Goal: Task Accomplishment & Management: Use online tool/utility

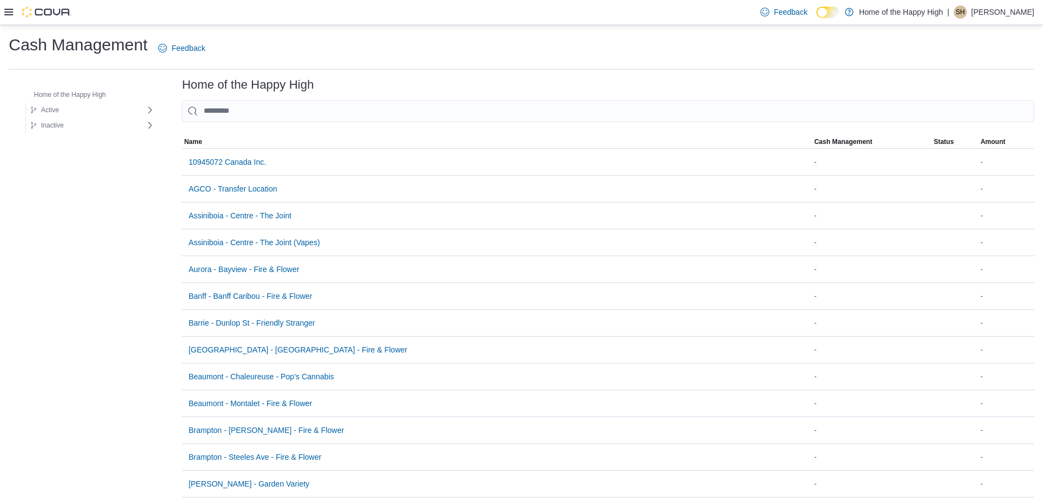
click at [42, 10] on img at bounding box center [46, 12] width 49 height 11
click at [0, 7] on div "Feedback Dark Mode Home of the Happy High | SH [PERSON_NAME]" at bounding box center [521, 12] width 1043 height 25
click at [9, 12] on icon at bounding box center [8, 12] width 9 height 7
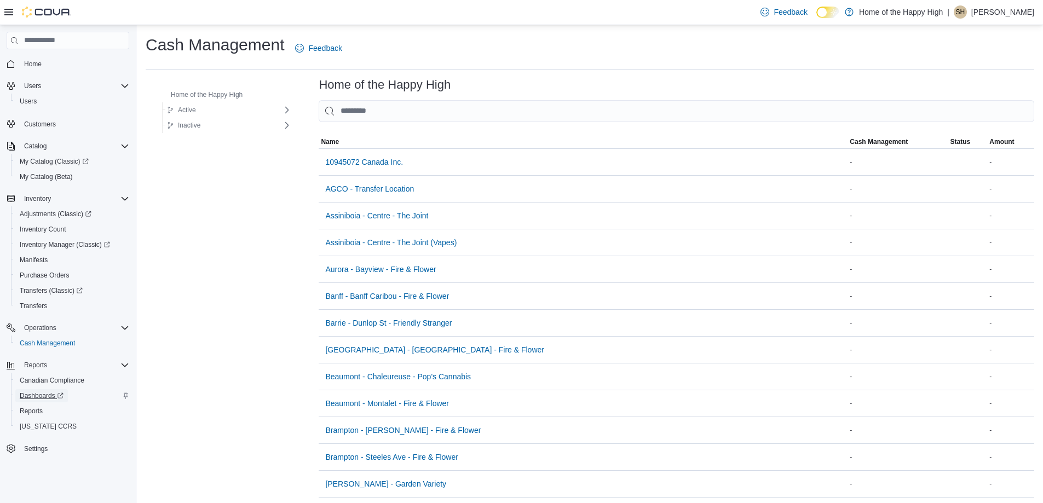
click at [43, 396] on span "Dashboards" at bounding box center [42, 395] width 44 height 9
click at [18, 406] on link "Reports" at bounding box center [31, 410] width 32 height 13
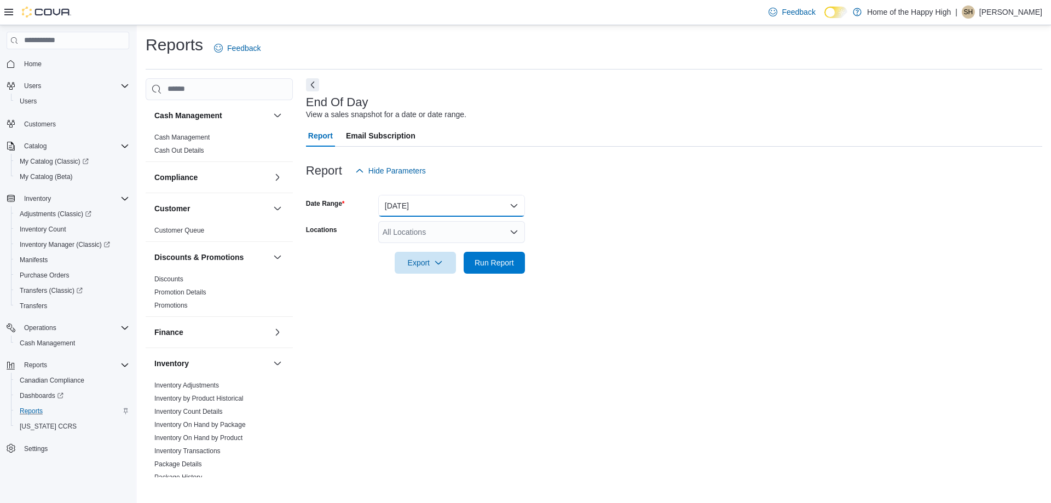
click at [455, 207] on button "[DATE]" at bounding box center [451, 206] width 147 height 22
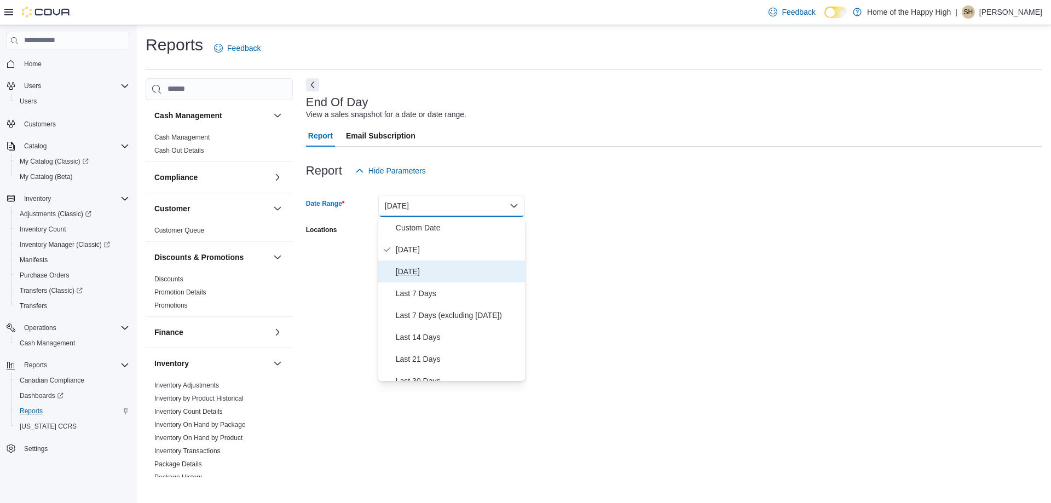
click at [430, 268] on span "[DATE]" at bounding box center [458, 271] width 125 height 13
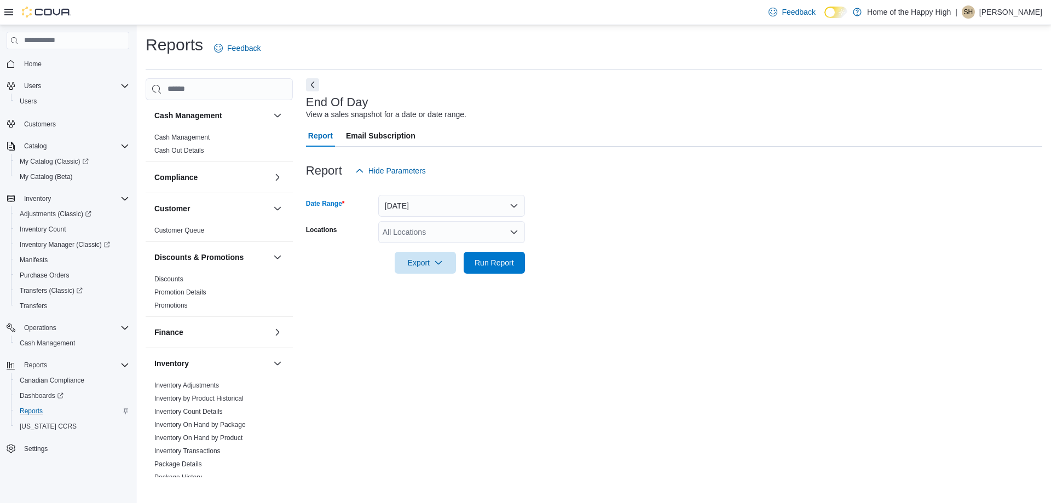
click at [417, 223] on div "All Locations" at bounding box center [451, 232] width 147 height 22
type input "*****"
click at [439, 248] on span "[GEOGRAPHIC_DATA] - Southglen - Fire & Flower" at bounding box center [511, 250] width 174 height 11
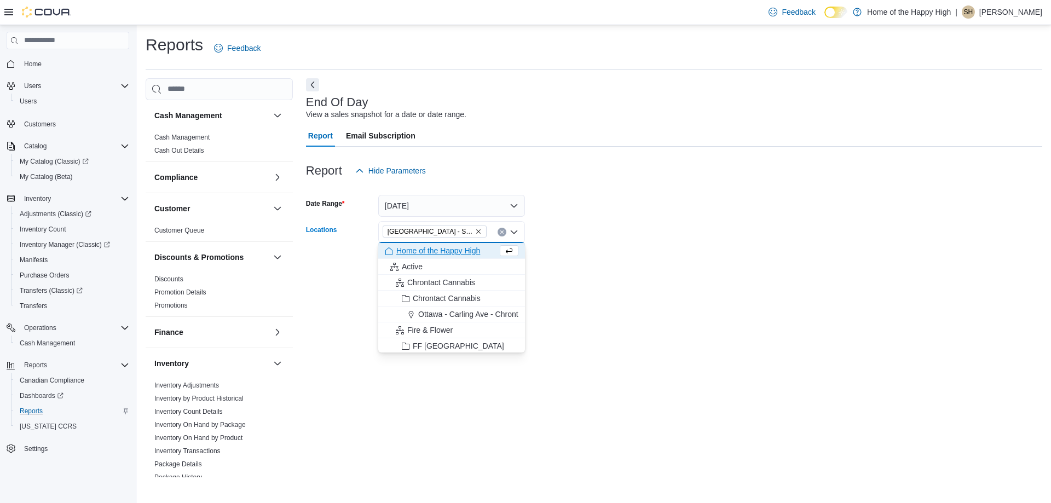
click at [581, 218] on form "Date Range [DATE] Locations [GEOGRAPHIC_DATA] - [GEOGRAPHIC_DATA] - Fire & Flow…" at bounding box center [674, 228] width 736 height 92
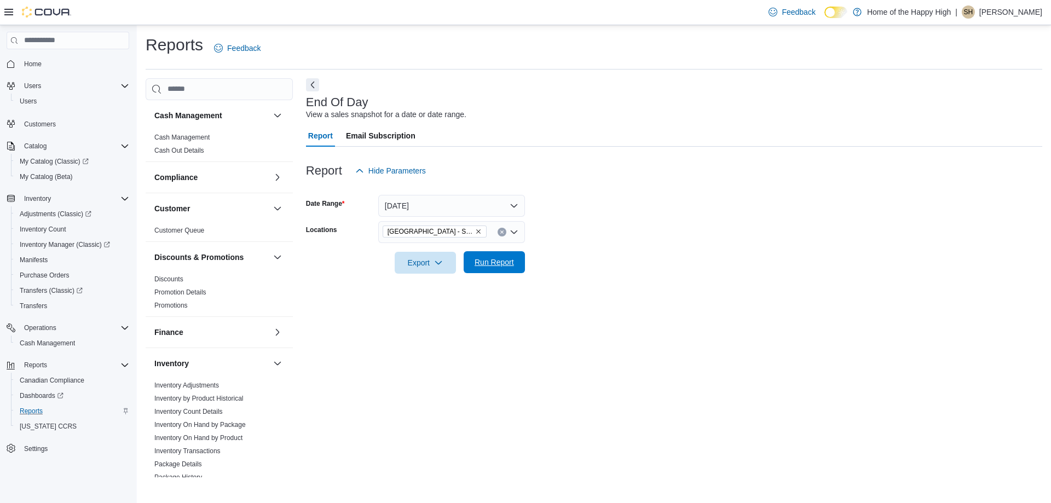
click at [494, 262] on span "Run Report" at bounding box center [494, 262] width 39 height 11
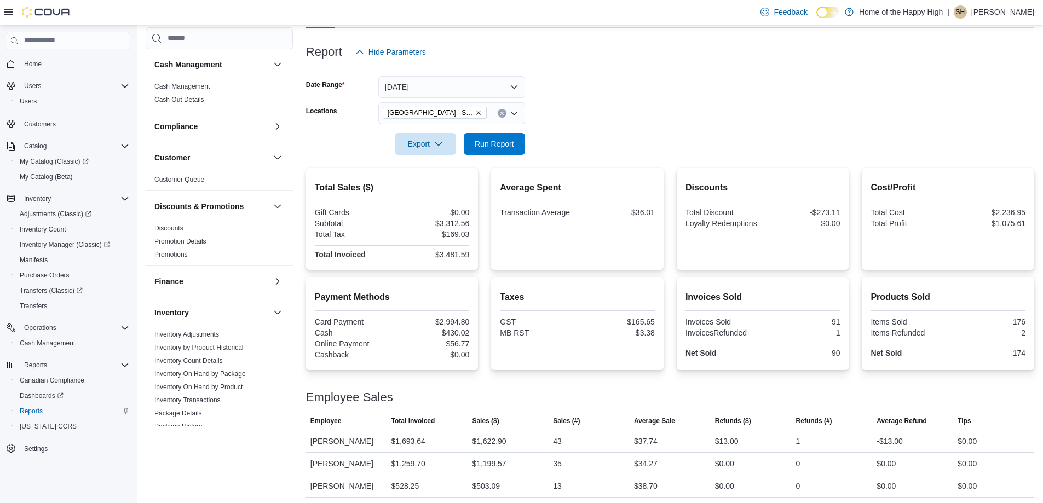
scroll to position [122, 0]
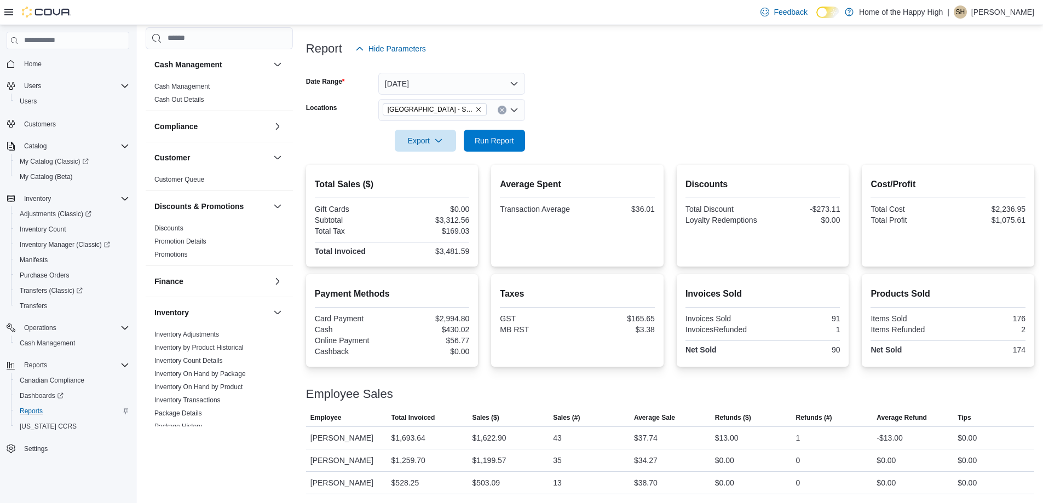
click at [704, 212] on div "Total Discount" at bounding box center [722, 209] width 75 height 9
click at [553, 206] on div "Transaction Average" at bounding box center [537, 209] width 75 height 9
click at [323, 350] on div "Cashback" at bounding box center [352, 351] width 75 height 9
click at [337, 224] on div at bounding box center [392, 225] width 155 height 2
click at [336, 199] on div "Total Sales ($) Gift Cards $0.00 Subtotal $3,312.56 Total Tax $169.03 Total Inv…" at bounding box center [392, 218] width 155 height 80
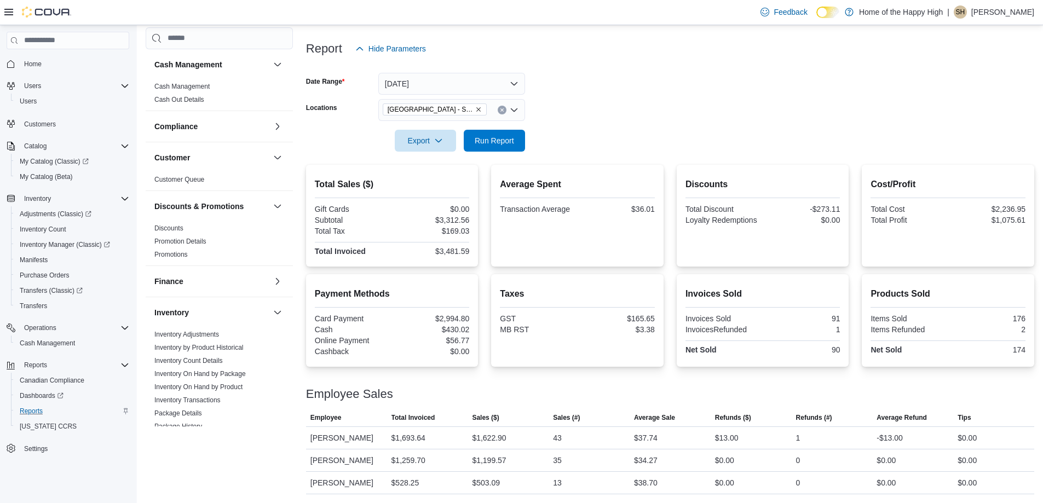
click at [464, 223] on div "$3,312.56" at bounding box center [431, 220] width 75 height 9
click at [417, 461] on div "$1,259.70" at bounding box center [408, 460] width 34 height 13
click at [415, 481] on div "$528.25" at bounding box center [405, 482] width 28 height 13
click at [474, 479] on div "$503.09" at bounding box center [486, 482] width 28 height 13
click at [484, 455] on div "$1,199.57" at bounding box center [489, 460] width 34 height 13
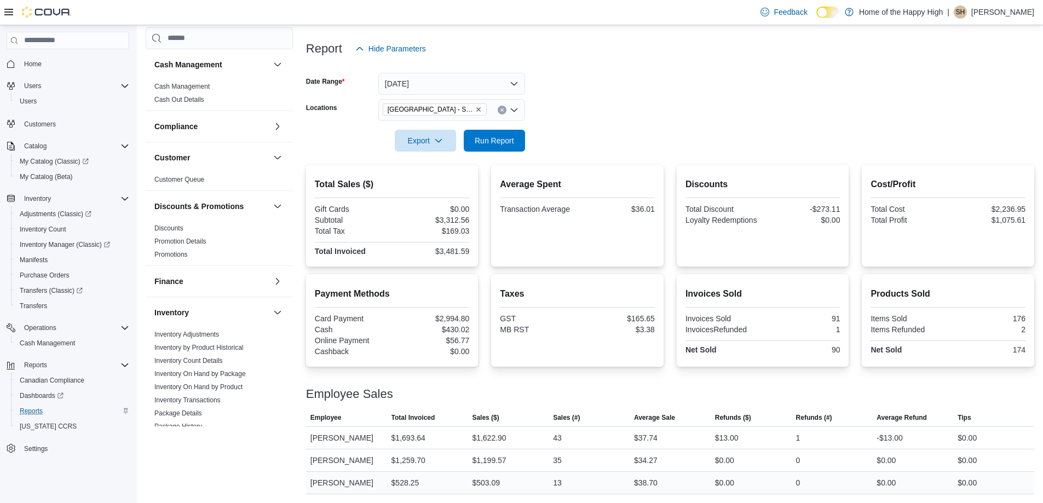
click at [652, 478] on div "$38.70" at bounding box center [646, 482] width 24 height 13
click at [657, 442] on div "$37.74" at bounding box center [646, 437] width 24 height 13
click at [658, 426] on span "Average Sale" at bounding box center [669, 418] width 81 height 18
click at [722, 396] on div "Employee Sales" at bounding box center [670, 394] width 728 height 13
drag, startPoint x: 548, startPoint y: 415, endPoint x: 586, endPoint y: 406, distance: 39.0
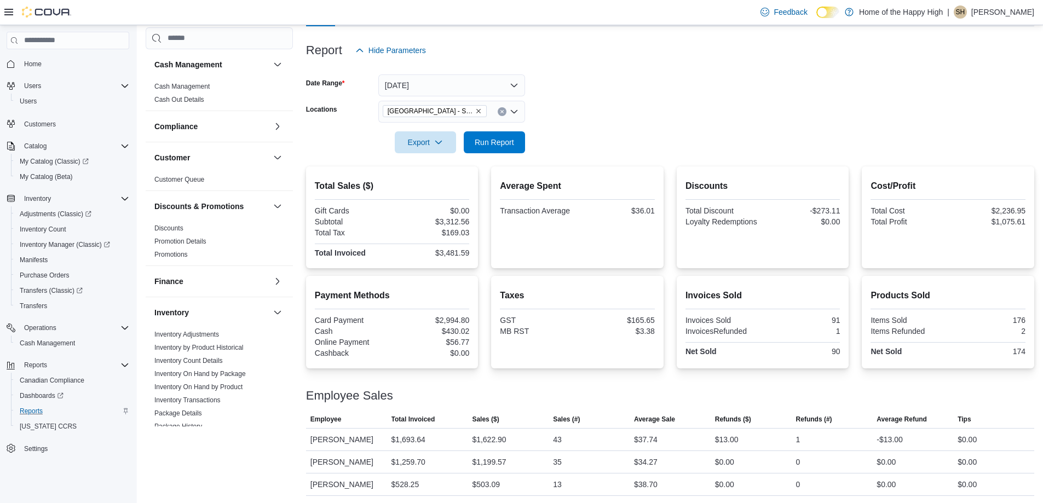
click at [587, 403] on div at bounding box center [670, 406] width 728 height 9
click at [615, 140] on form "Date Range [DATE] Locations [GEOGRAPHIC_DATA] - [GEOGRAPHIC_DATA] - Fire & Flow…" at bounding box center [670, 106] width 728 height 92
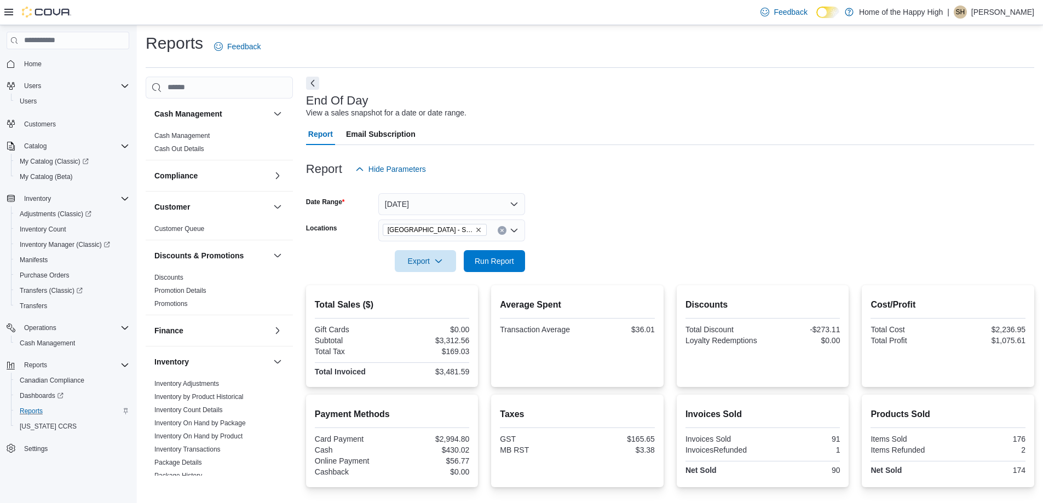
scroll to position [0, 0]
click at [442, 200] on button "[DATE]" at bounding box center [451, 206] width 147 height 22
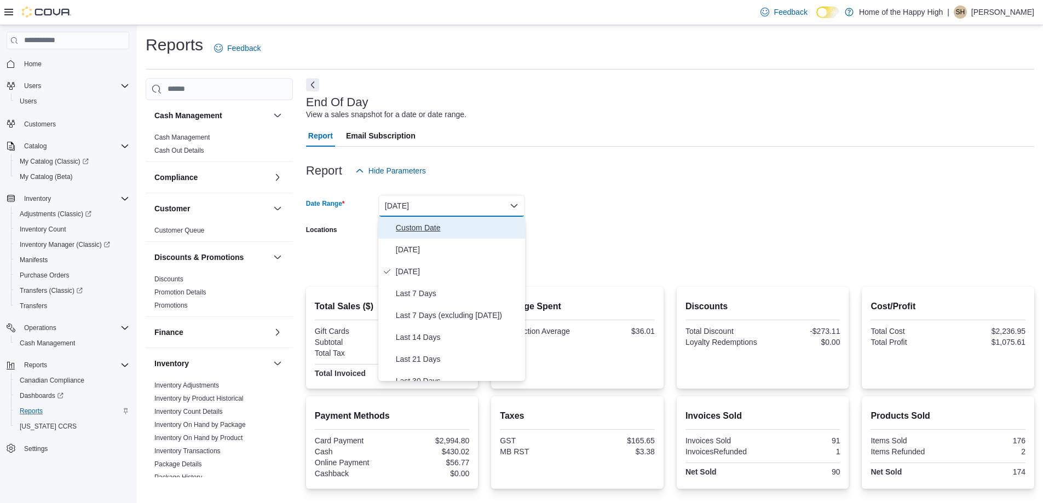
click at [409, 233] on span "Custom Date" at bounding box center [458, 227] width 125 height 13
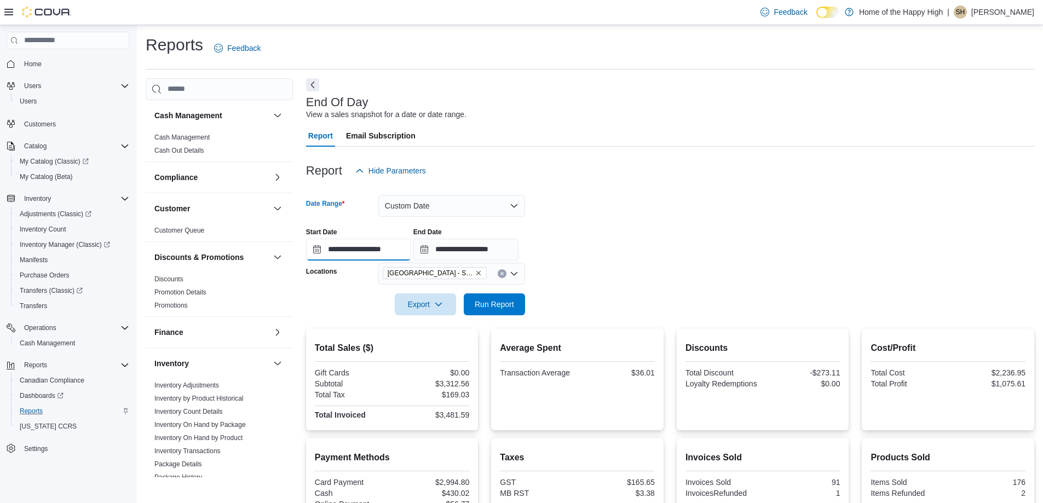
click at [359, 250] on input "**********" at bounding box center [358, 250] width 105 height 22
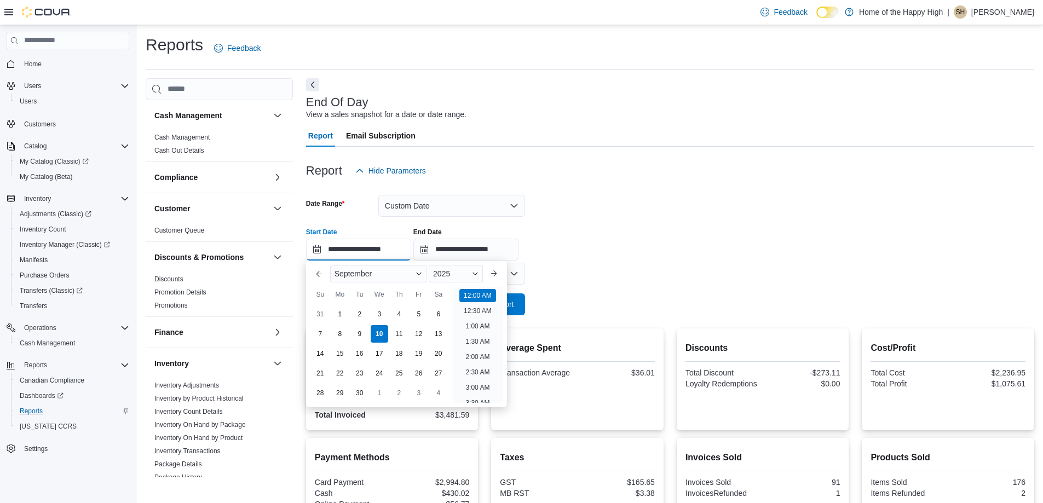
scroll to position [34, 0]
click at [321, 336] on div "7" at bounding box center [319, 333] width 19 height 19
click at [342, 331] on div "8" at bounding box center [339, 333] width 19 height 19
type input "**********"
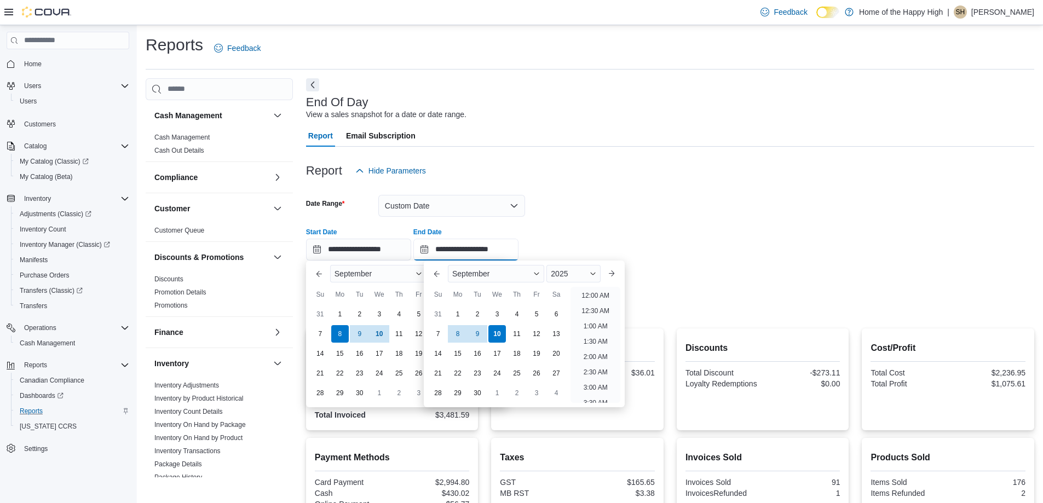
click at [485, 247] on input "**********" at bounding box center [465, 250] width 105 height 22
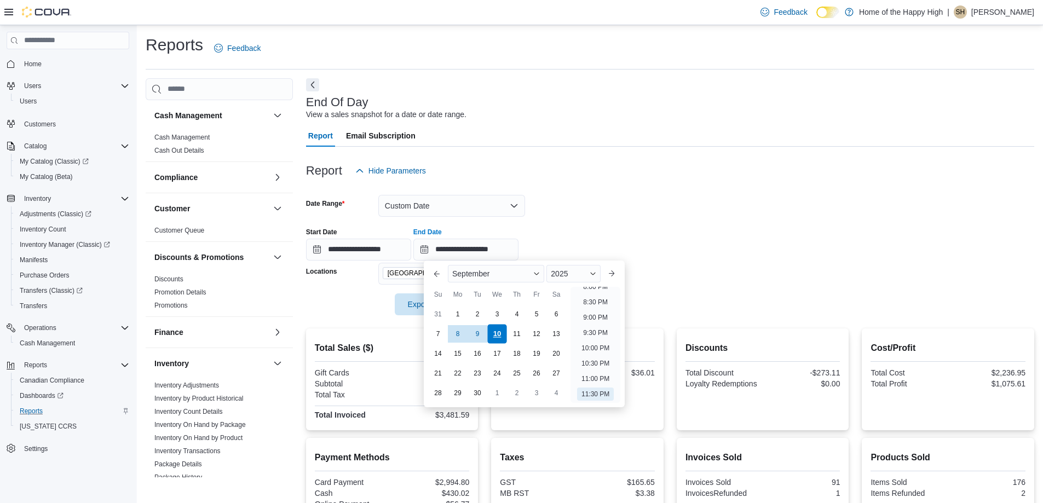
click at [492, 328] on div "10" at bounding box center [496, 333] width 19 height 19
click at [622, 202] on form "**********" at bounding box center [670, 249] width 728 height 134
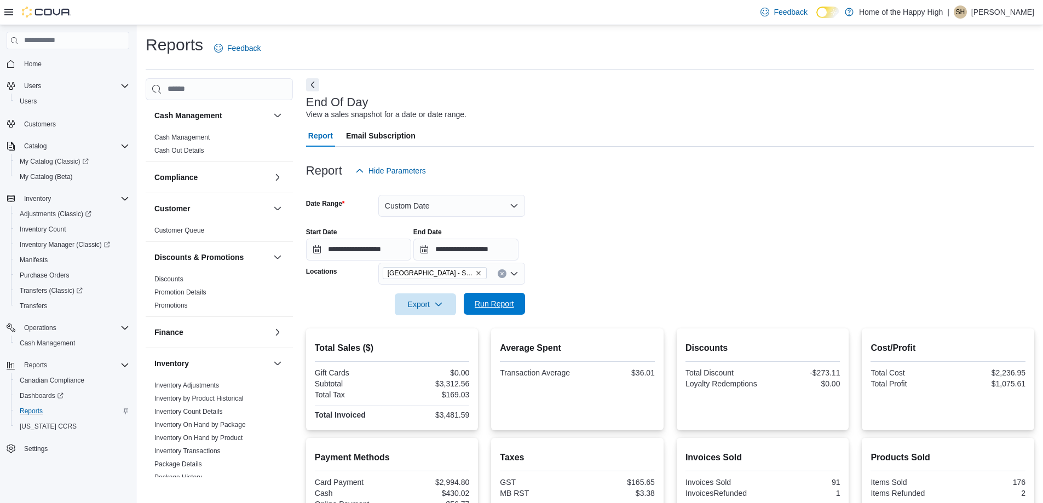
click at [485, 304] on span "Run Report" at bounding box center [494, 303] width 39 height 11
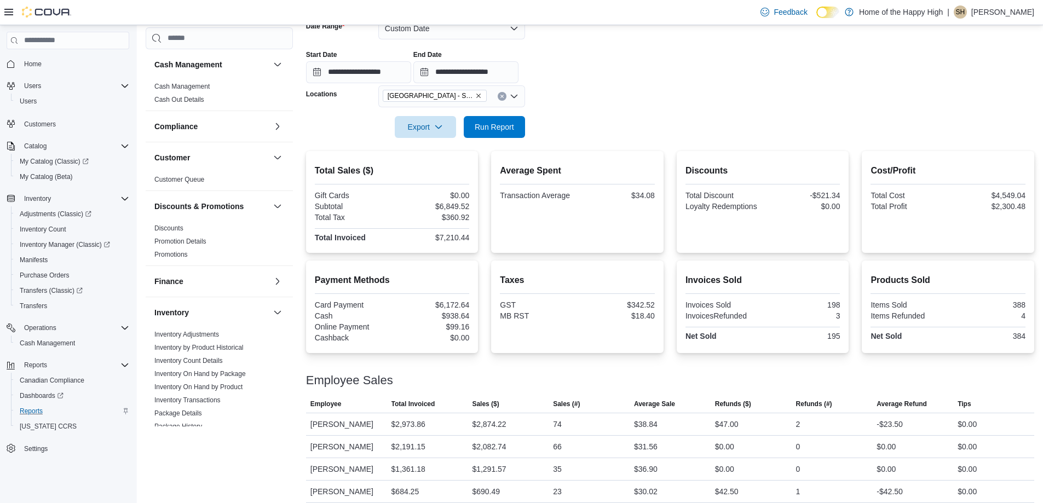
scroll to position [186, 0]
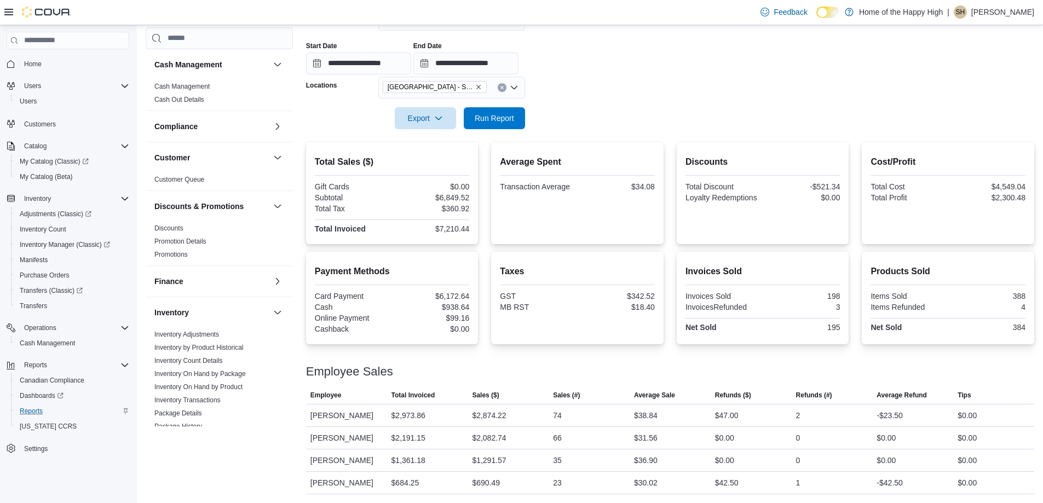
click at [646, 369] on div "Employee Sales" at bounding box center [670, 371] width 728 height 13
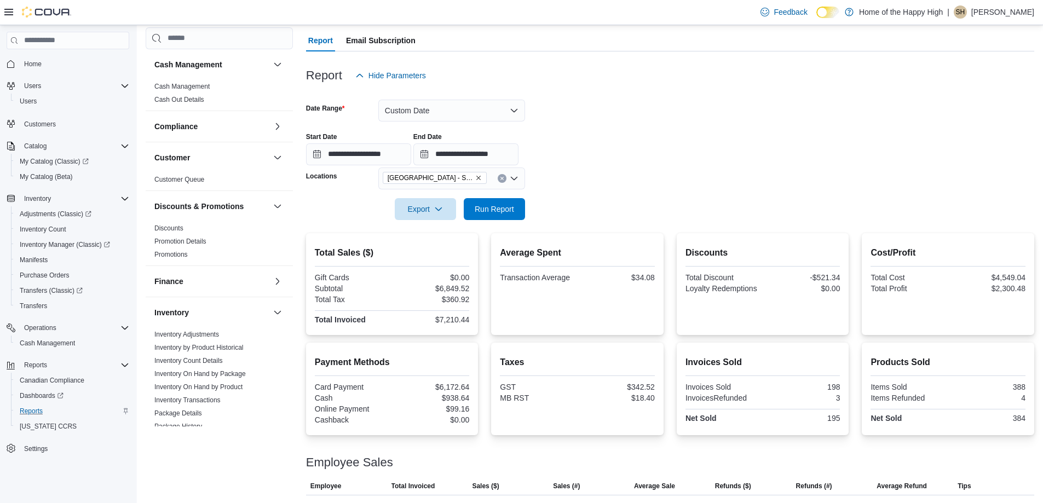
scroll to position [0, 0]
